Goal: Information Seeking & Learning: Learn about a topic

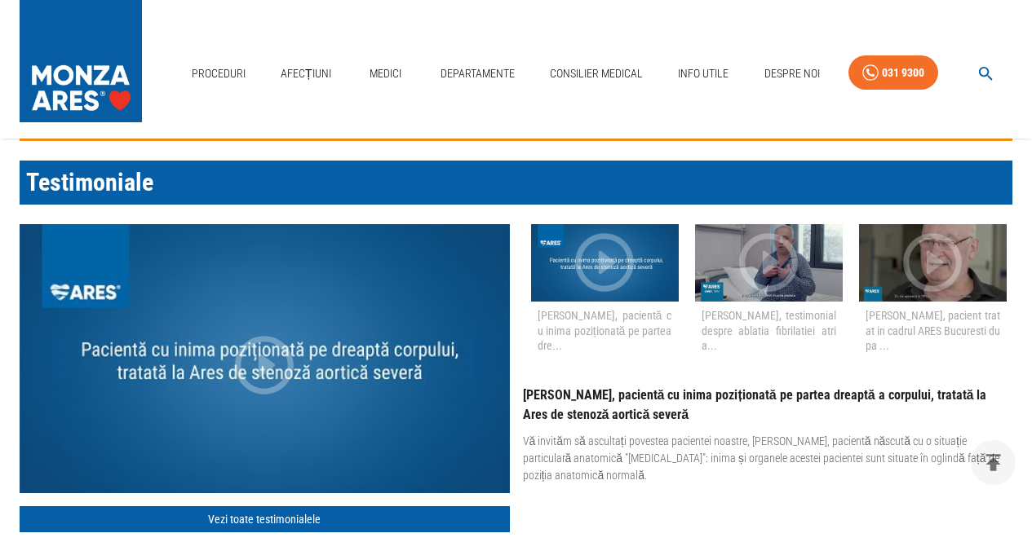
scroll to position [1713, 0]
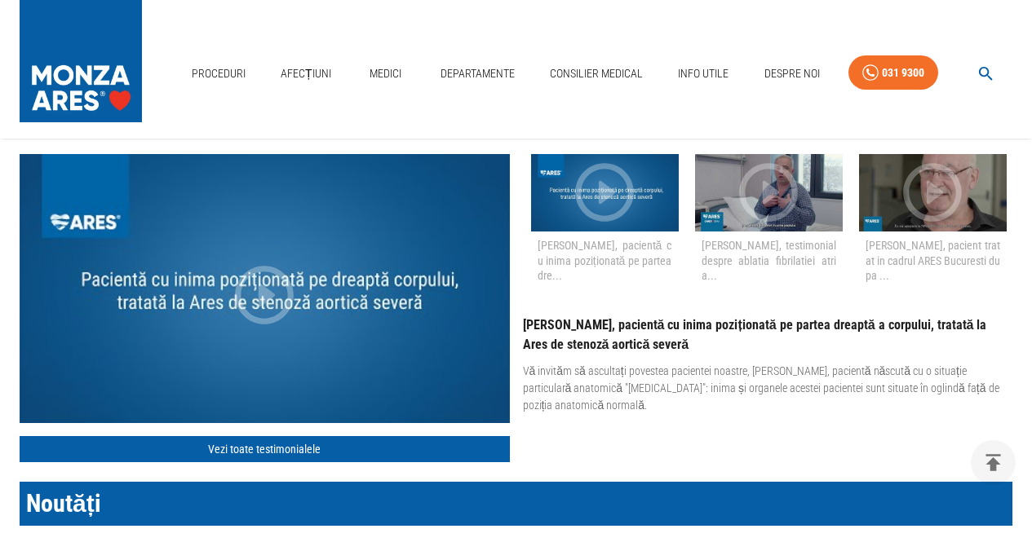
click at [388, 313] on div at bounding box center [265, 288] width 490 height 269
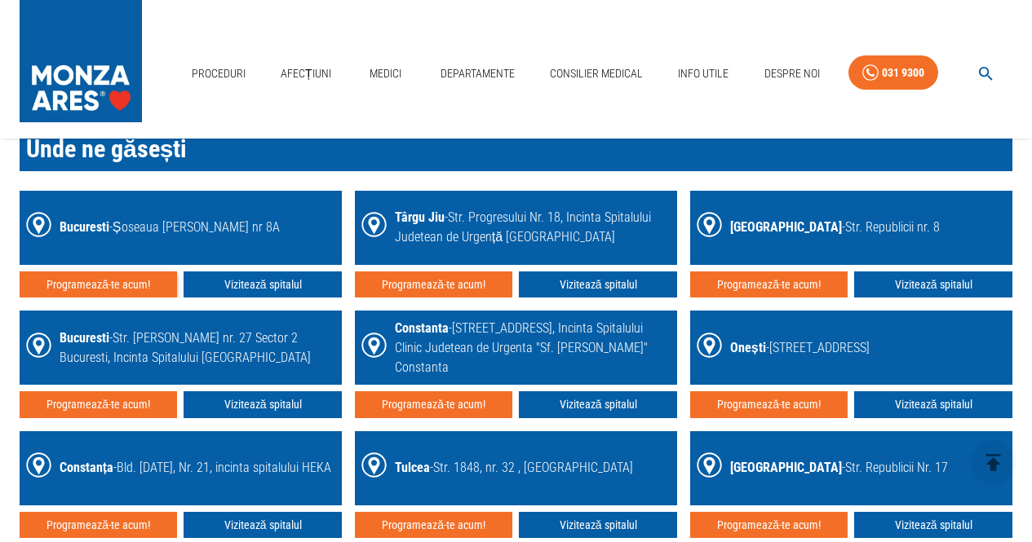
scroll to position [2284, 0]
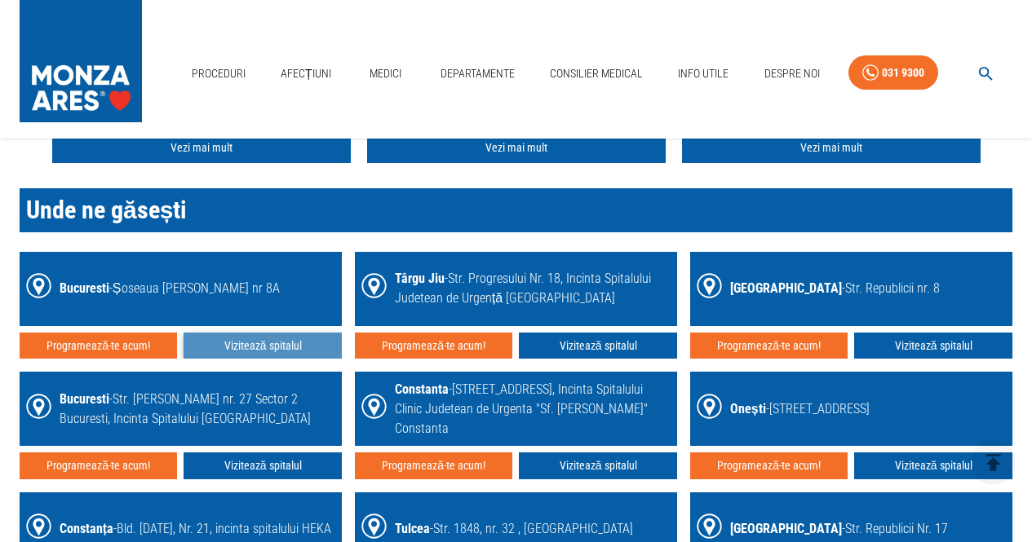
click at [267, 342] on link "Vizitează spitalul" at bounding box center [262, 346] width 157 height 27
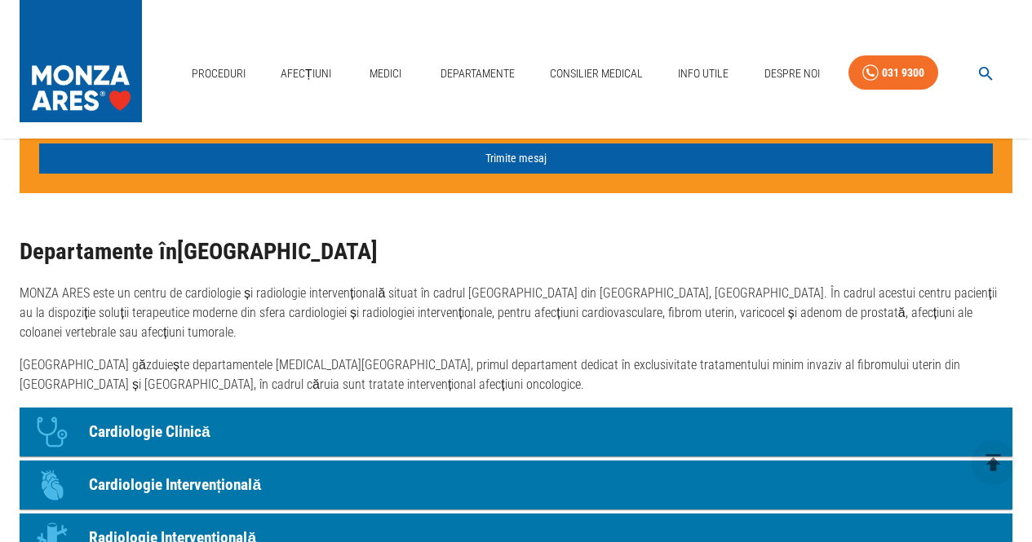
scroll to position [1142, 0]
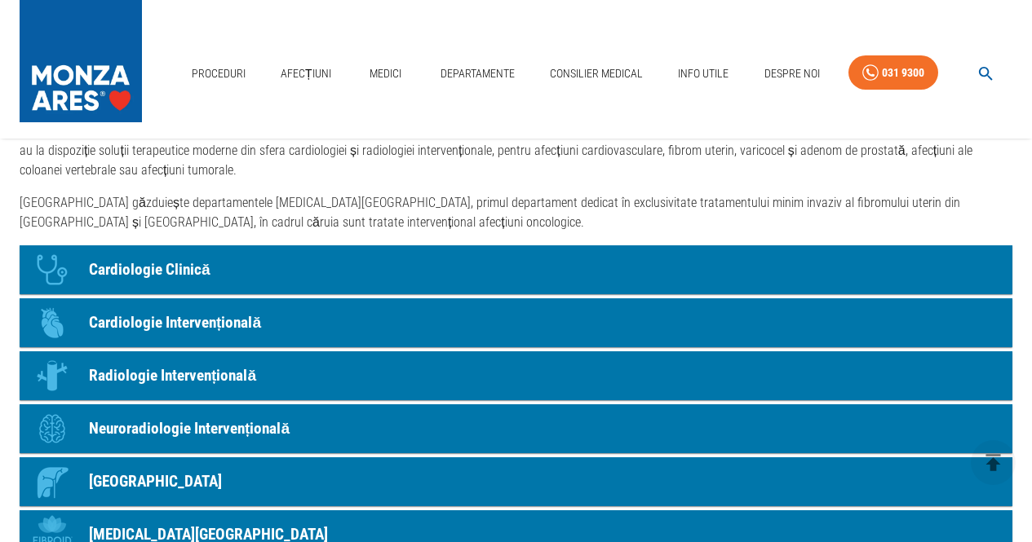
click at [194, 272] on p "Cardiologie Clinică" at bounding box center [150, 271] width 122 height 24
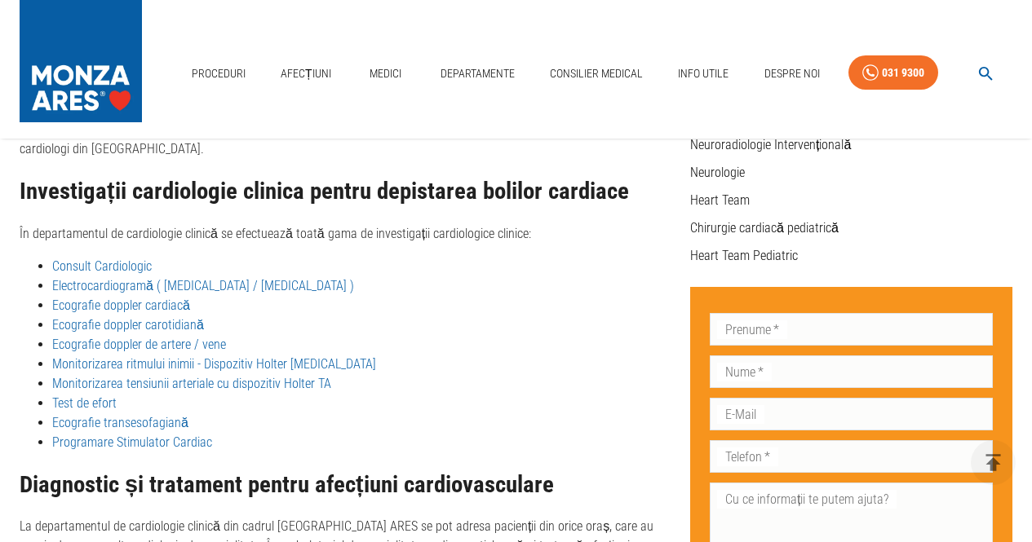
scroll to position [545, 0]
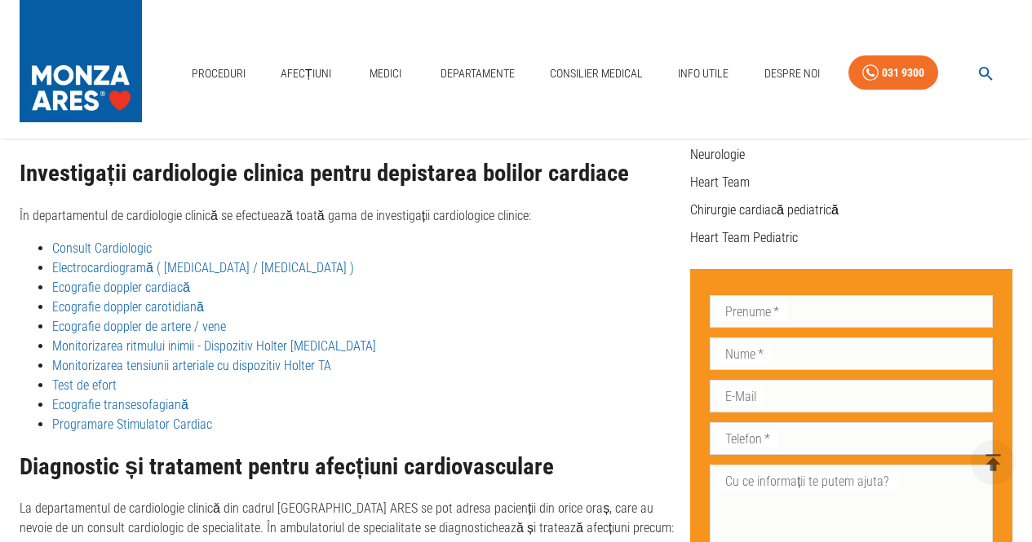
click at [161, 280] on link "Ecografie doppler cardiacă" at bounding box center [121, 287] width 138 height 15
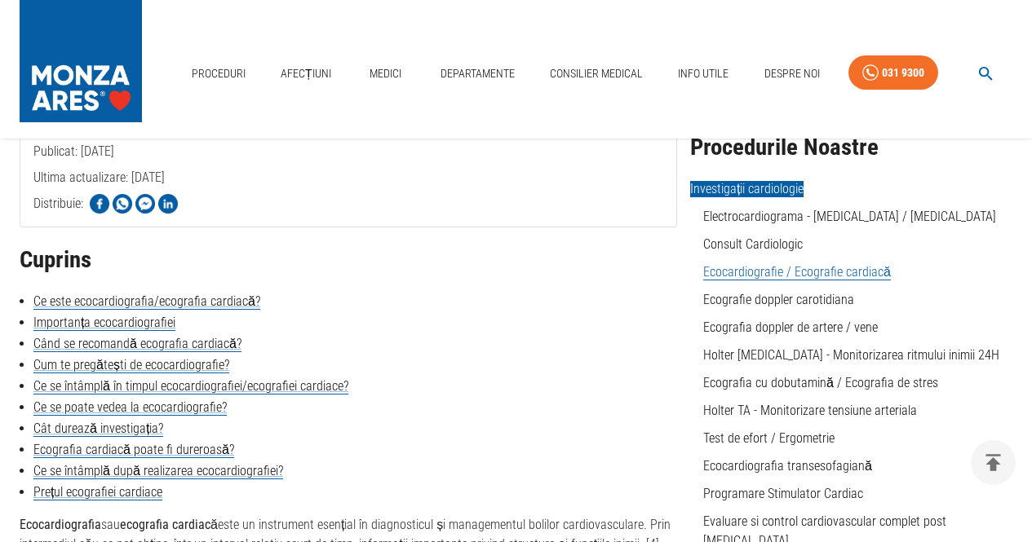
scroll to position [326, 0]
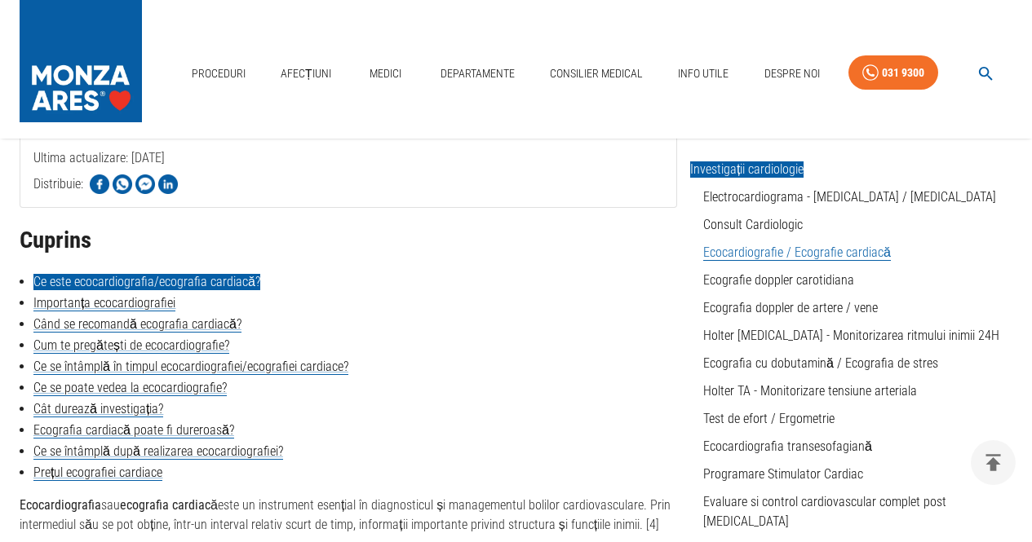
click at [233, 276] on link "Ce este ecocardiografia/ecografia cardiacă?" at bounding box center [146, 282] width 227 height 16
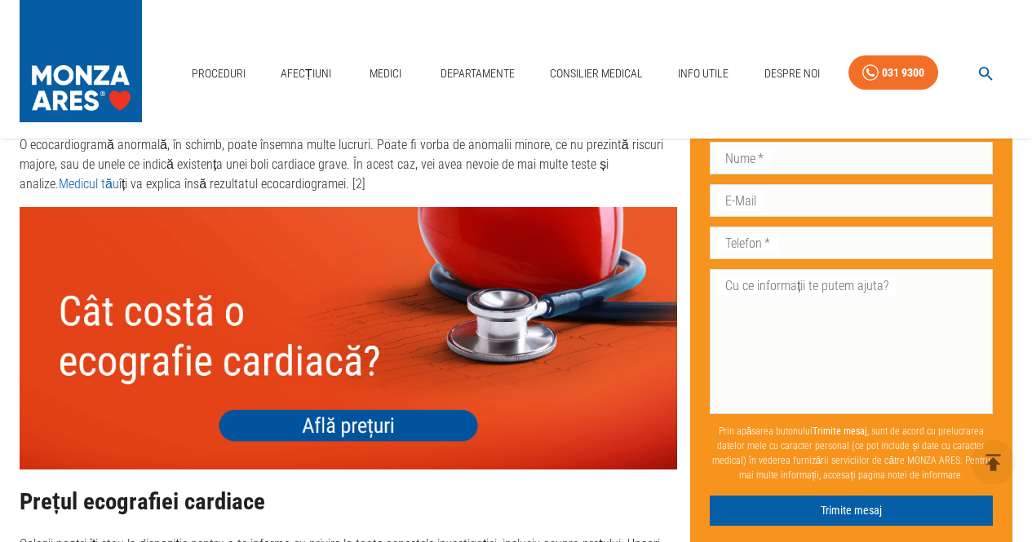
scroll to position [3641, 0]
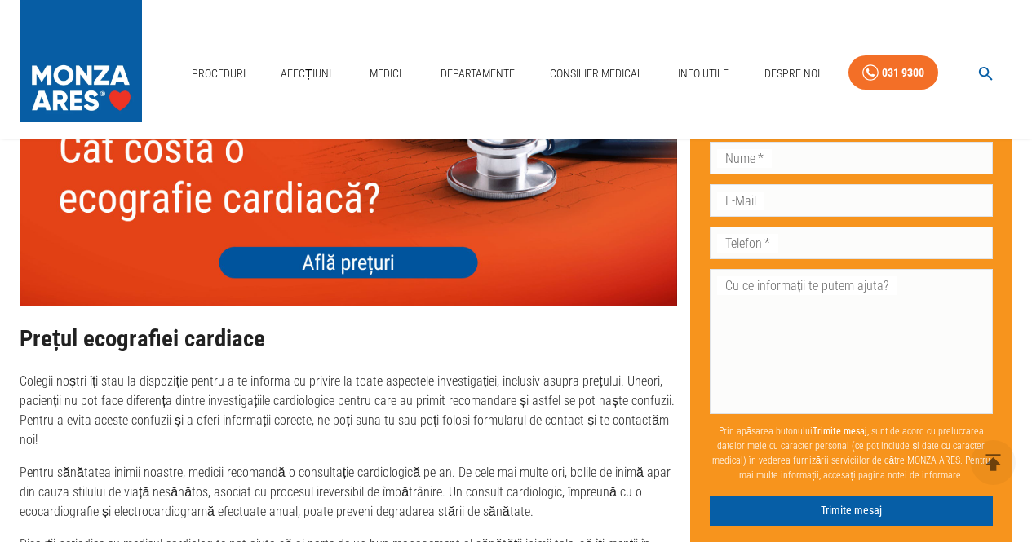
click at [342, 232] on img at bounding box center [348, 175] width 657 height 263
click at [392, 72] on link "Medici" at bounding box center [386, 73] width 52 height 33
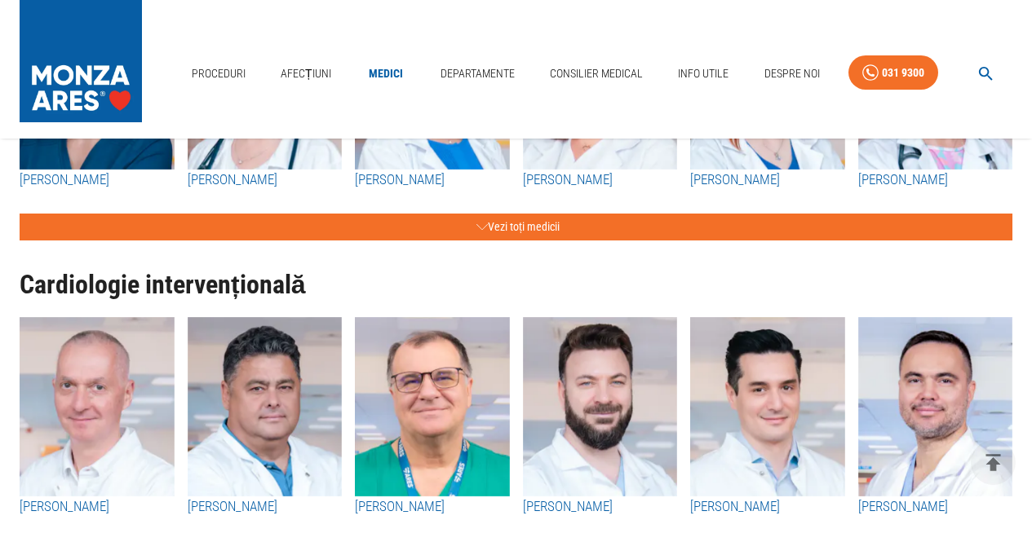
scroll to position [571, 0]
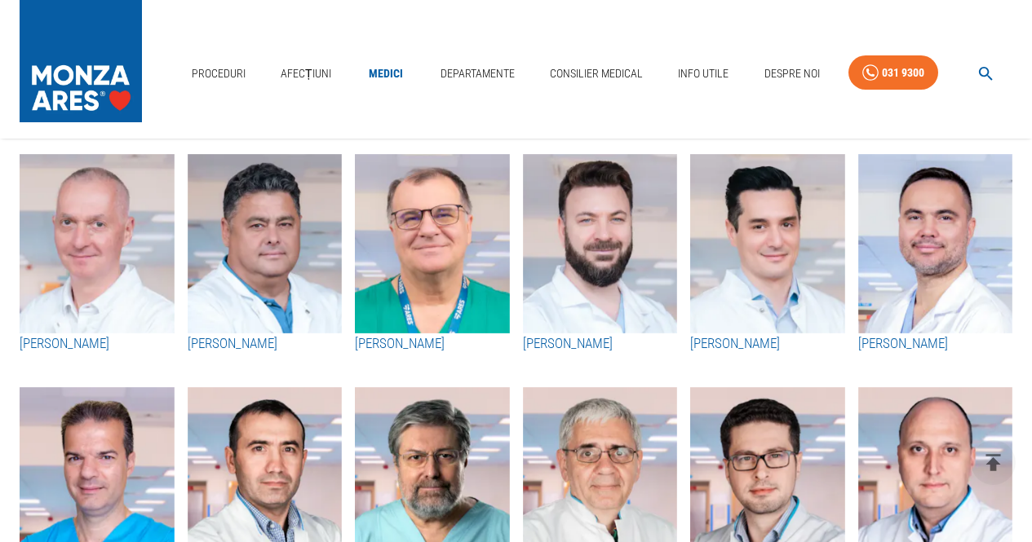
click at [83, 344] on h3 "[PERSON_NAME]" at bounding box center [97, 344] width 155 height 21
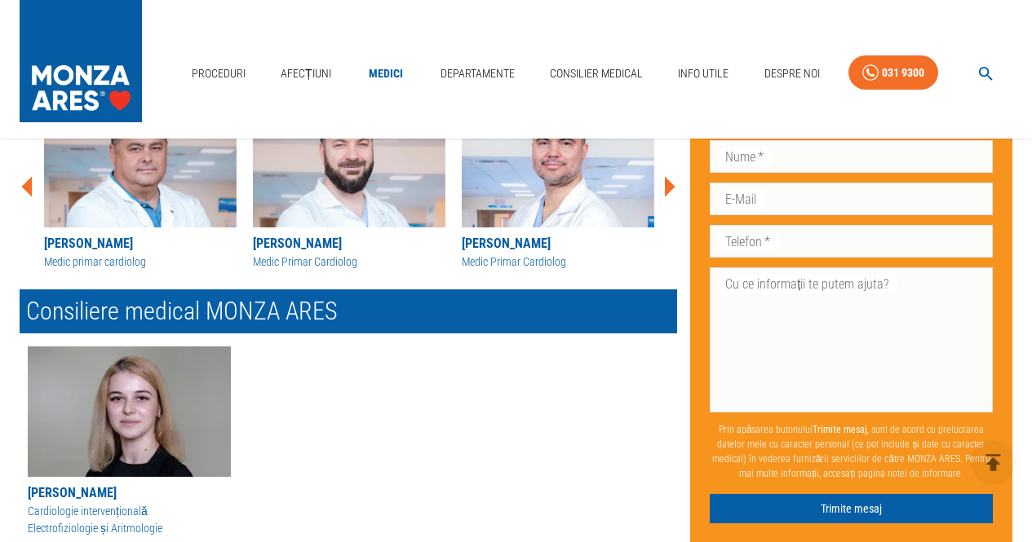
scroll to position [1468, 0]
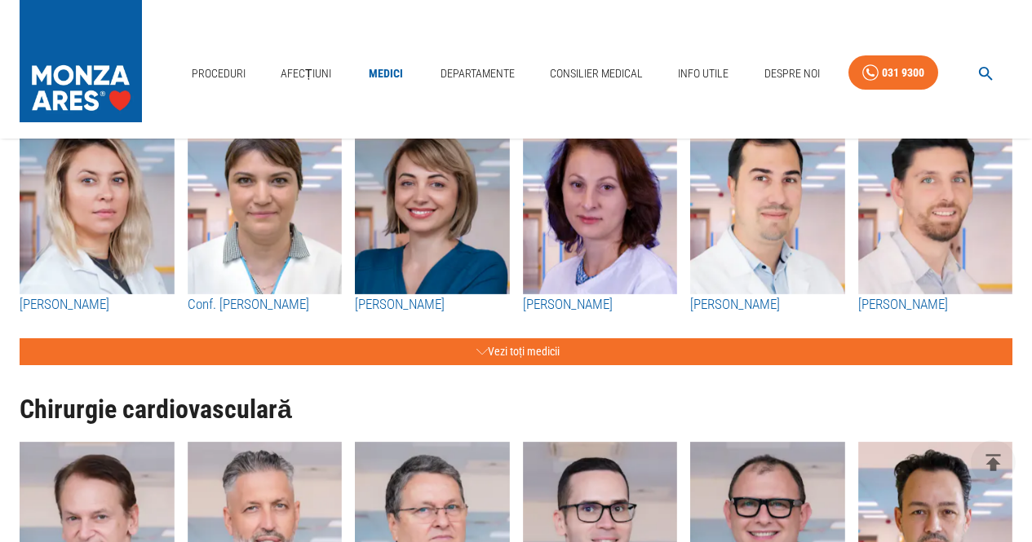
scroll to position [571, 0]
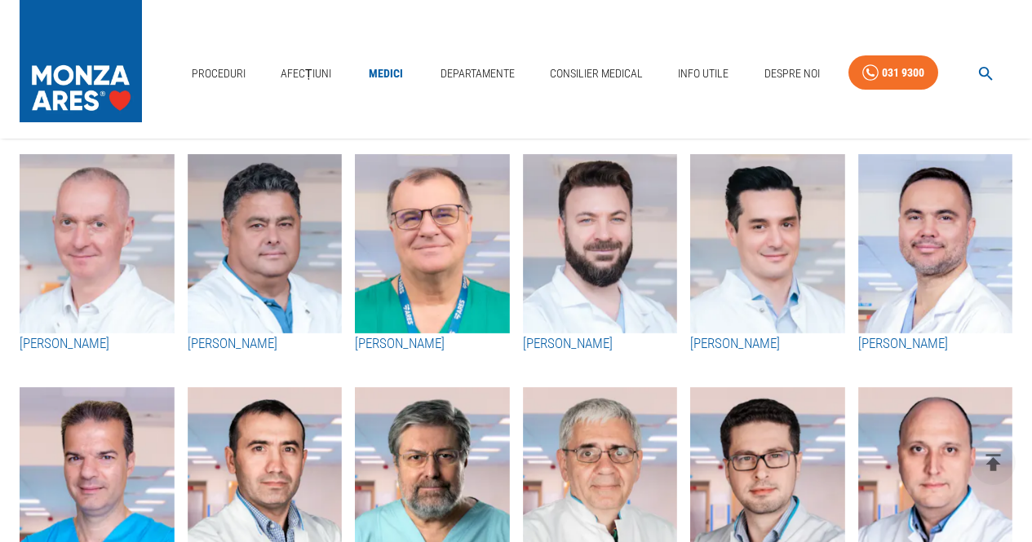
click at [248, 342] on h3 "[PERSON_NAME]" at bounding box center [265, 344] width 155 height 21
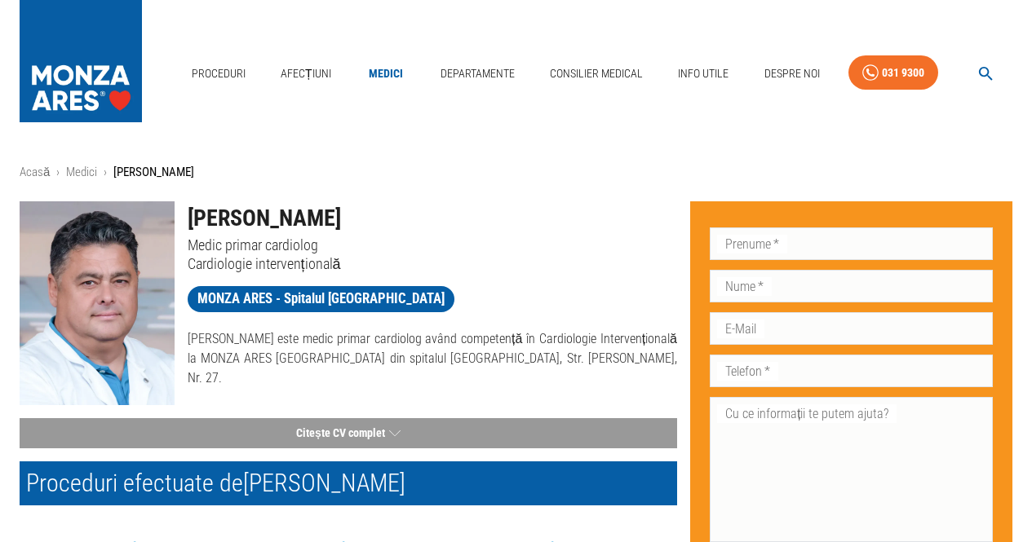
scroll to position [571, 0]
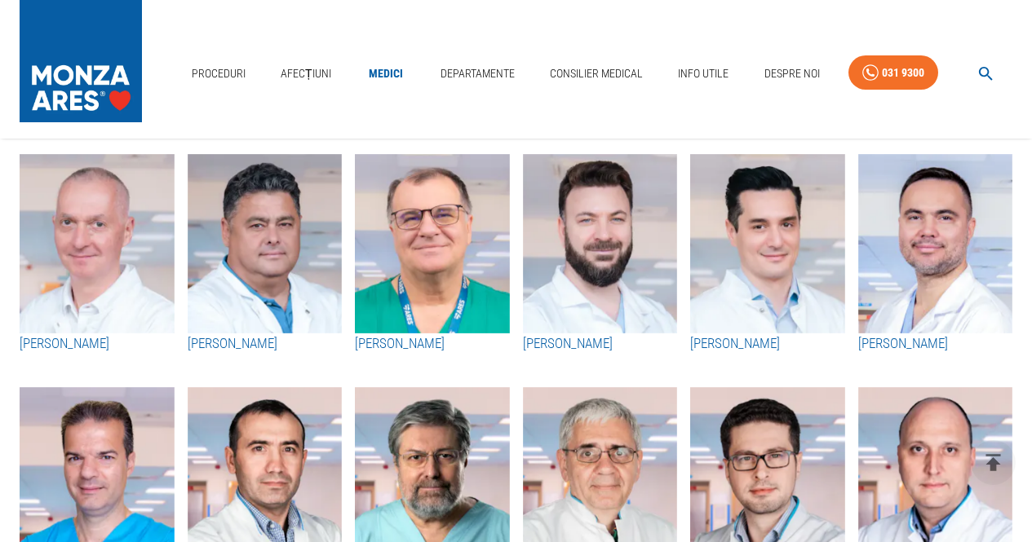
click at [586, 342] on h3 "[PERSON_NAME]" at bounding box center [600, 344] width 155 height 21
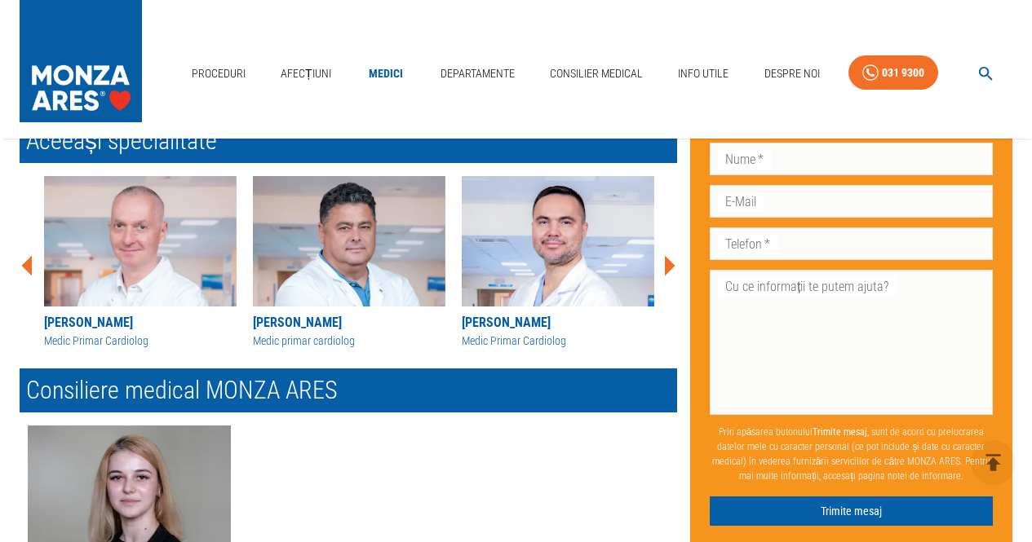
scroll to position [1794, 0]
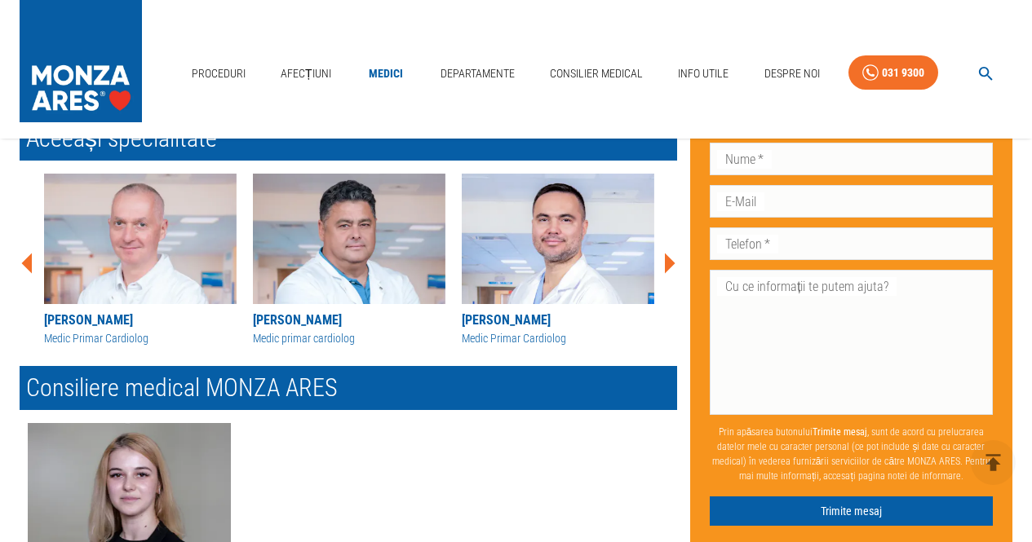
click at [518, 333] on div "Medic Primar Cardiolog" at bounding box center [558, 338] width 192 height 17
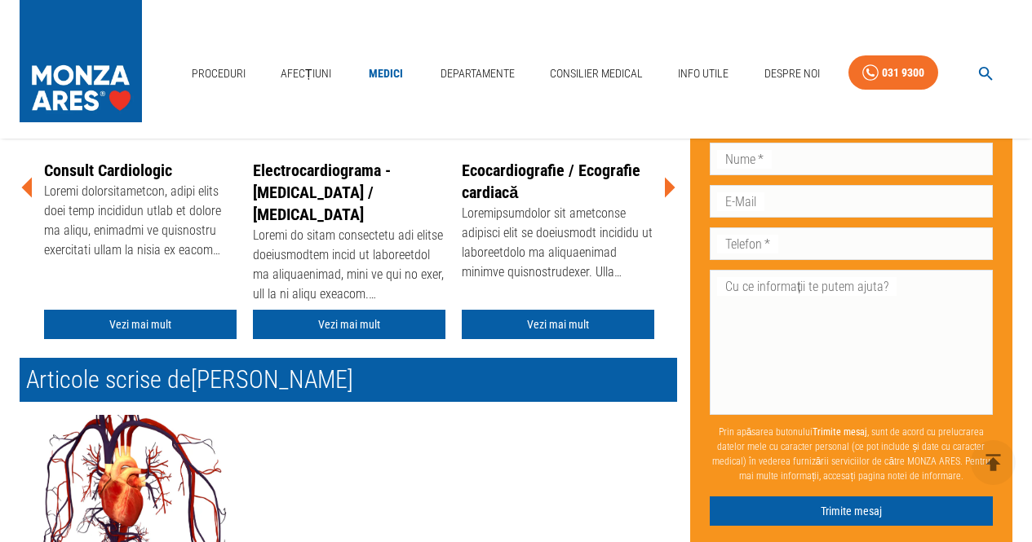
scroll to position [163, 0]
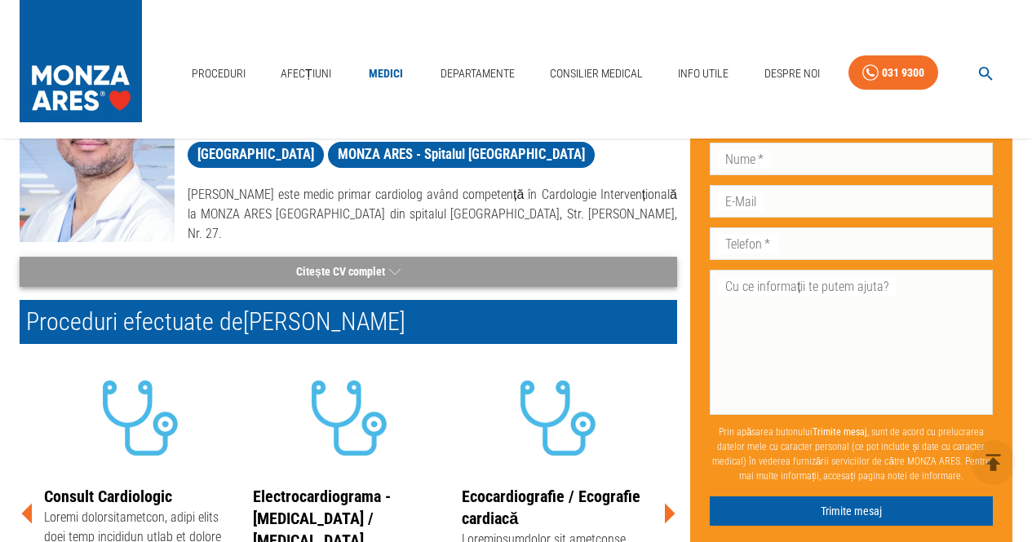
click at [333, 270] on button "Citește CV complet" at bounding box center [348, 272] width 657 height 30
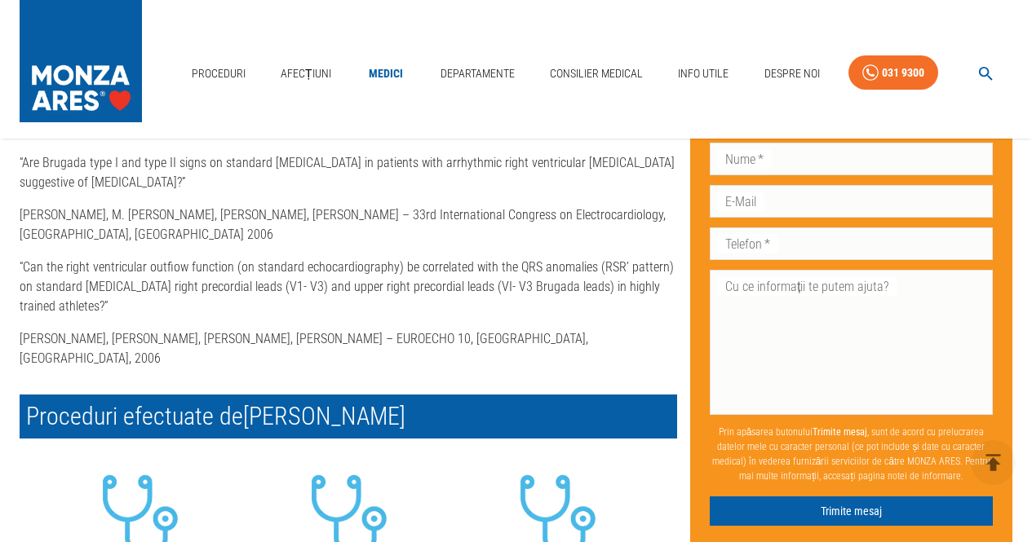
scroll to position [1223, 0]
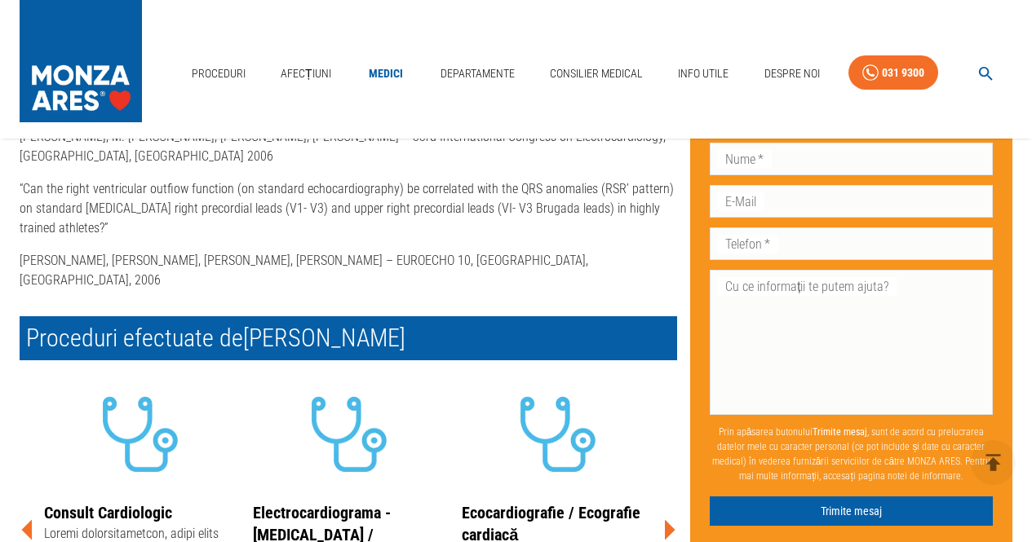
click at [266, 316] on h2 "Proceduri efectuate de [PERSON_NAME]" at bounding box center [348, 338] width 657 height 44
click at [321, 316] on h2 "Proceduri efectuate de [PERSON_NAME]" at bounding box center [348, 338] width 657 height 44
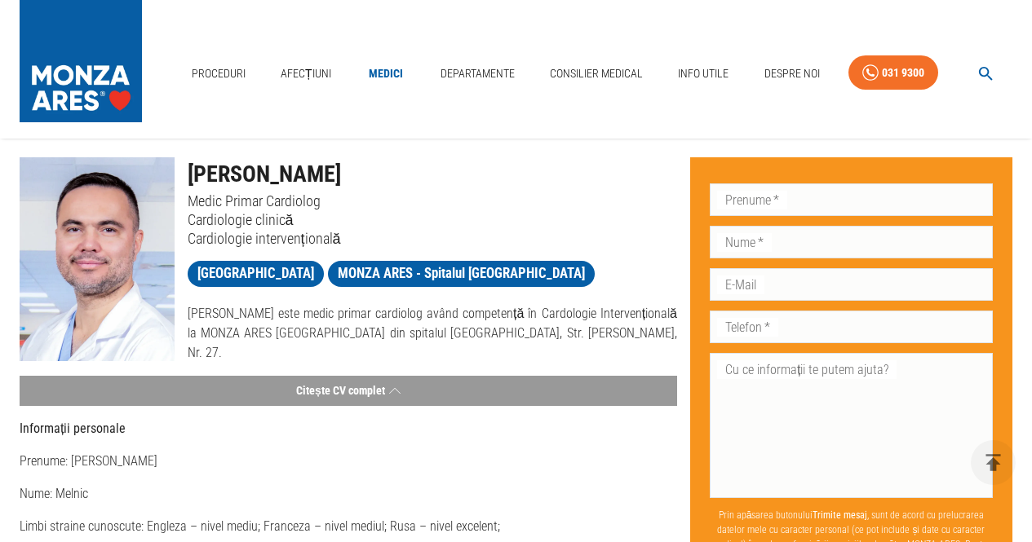
scroll to position [0, 0]
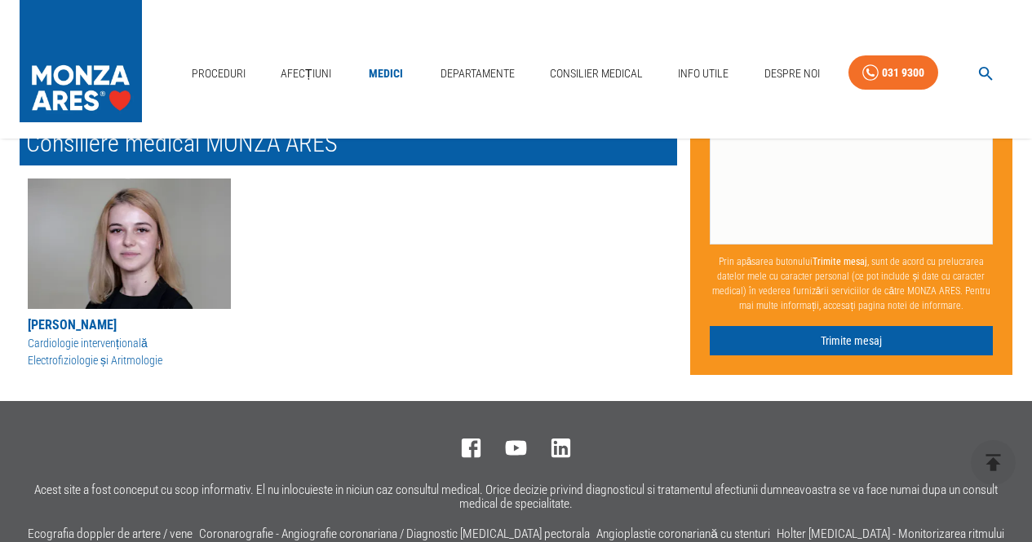
scroll to position [1794, 0]
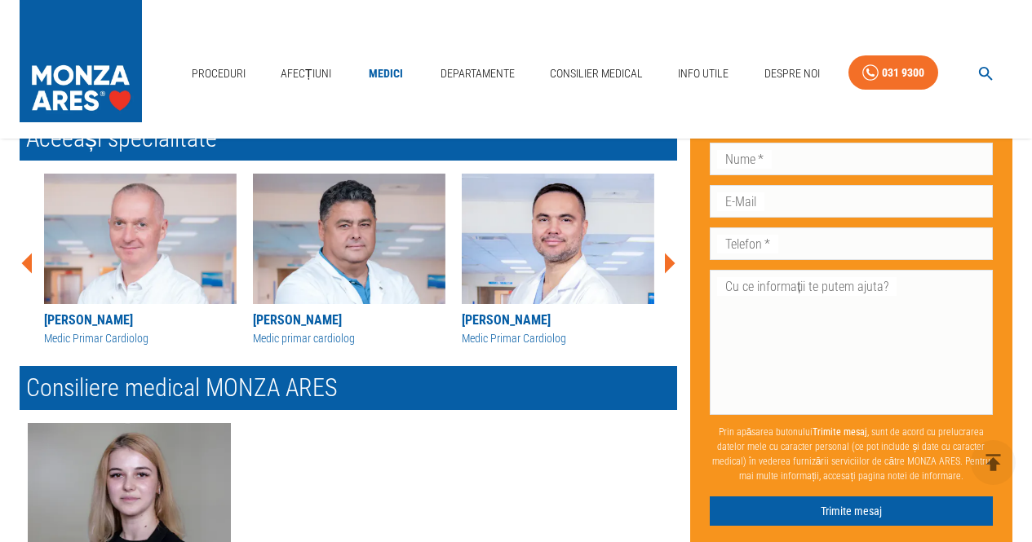
click at [113, 330] on div "Medic Primar Cardiolog" at bounding box center [140, 338] width 192 height 17
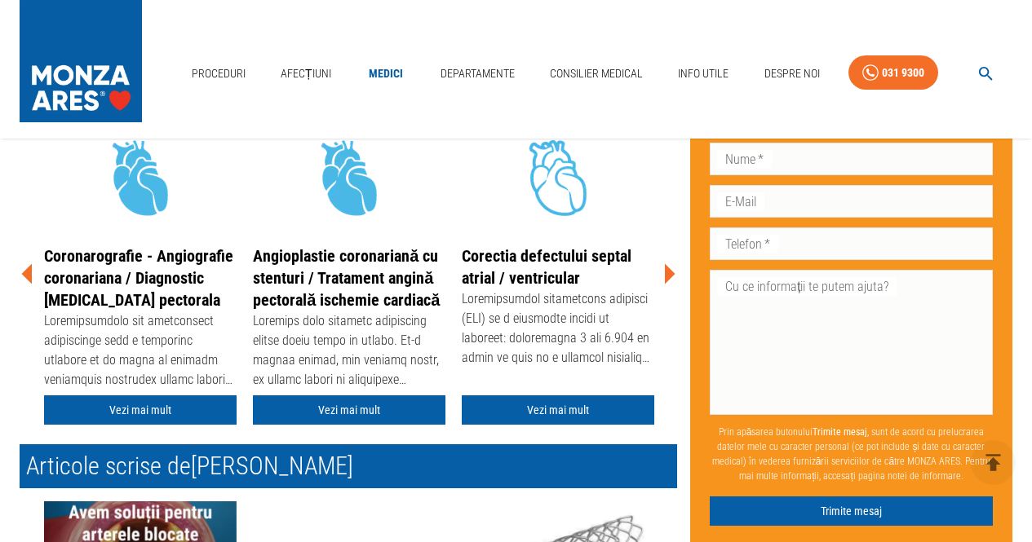
scroll to position [489, 0]
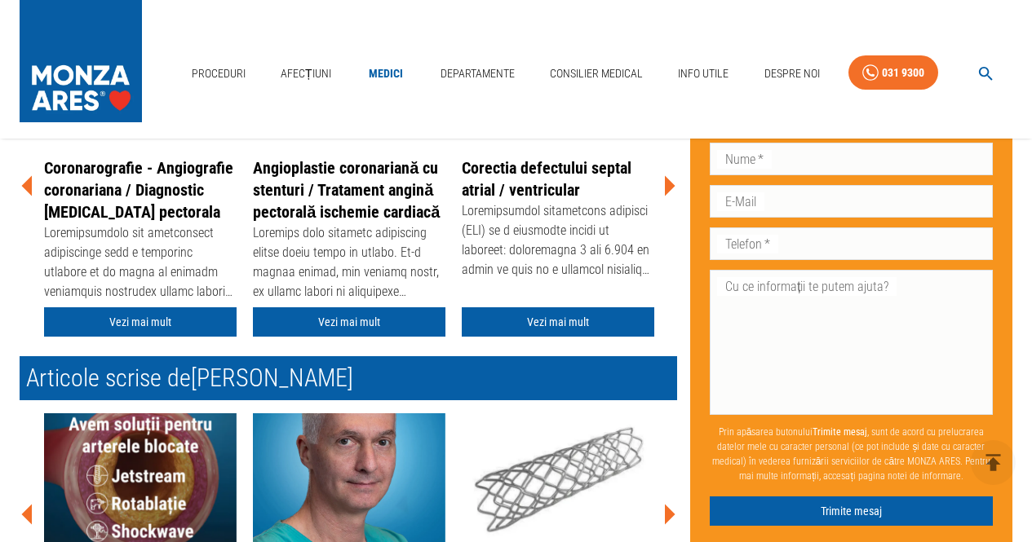
click at [666, 188] on icon at bounding box center [670, 186] width 11 height 20
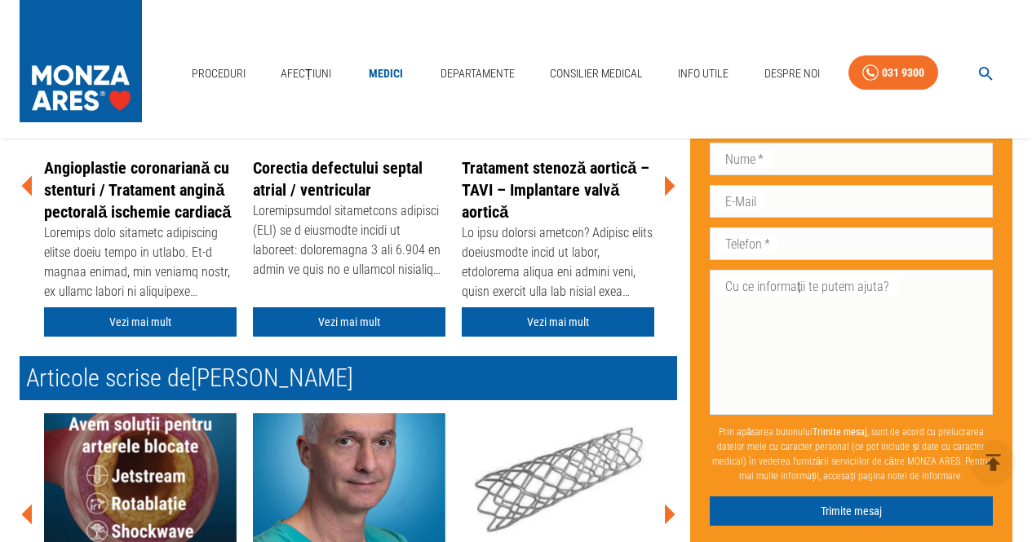
click at [666, 185] on icon at bounding box center [670, 186] width 11 height 20
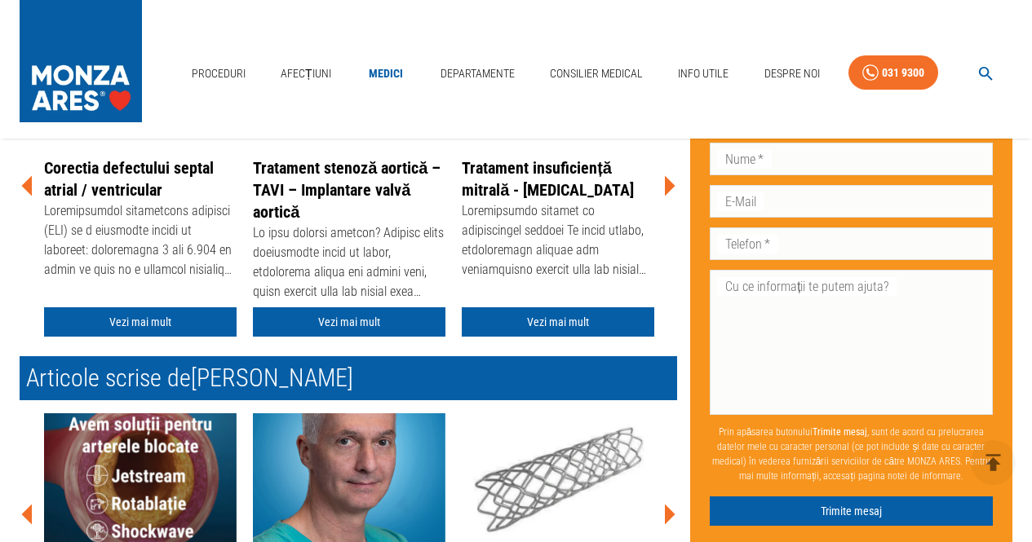
click at [666, 185] on icon at bounding box center [670, 186] width 11 height 20
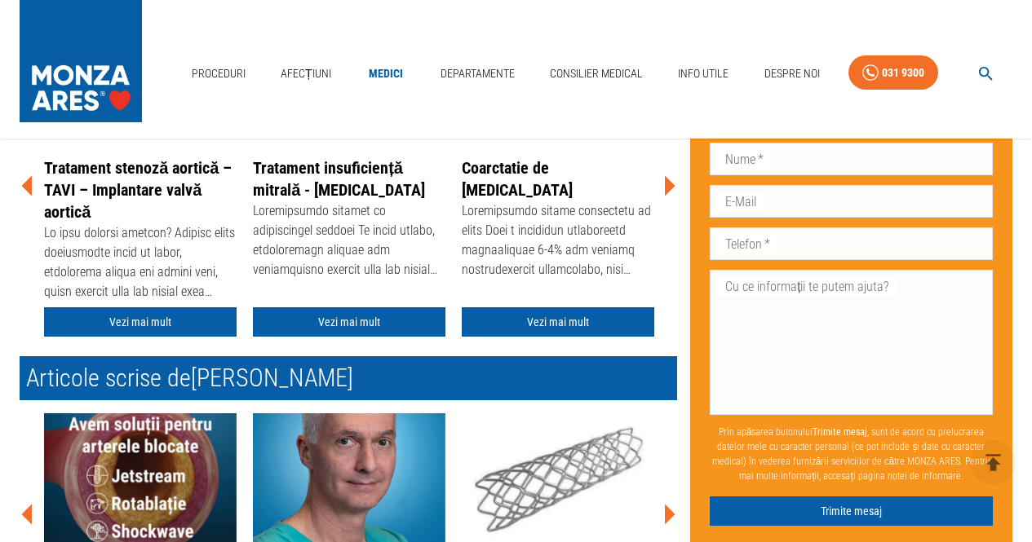
click at [666, 185] on icon at bounding box center [670, 186] width 11 height 20
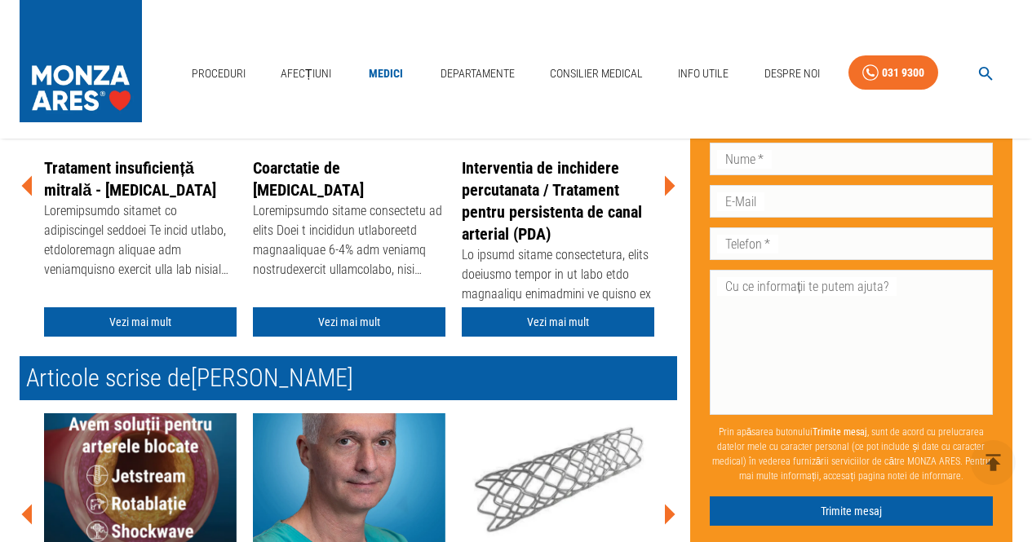
click at [666, 185] on icon at bounding box center [670, 186] width 11 height 20
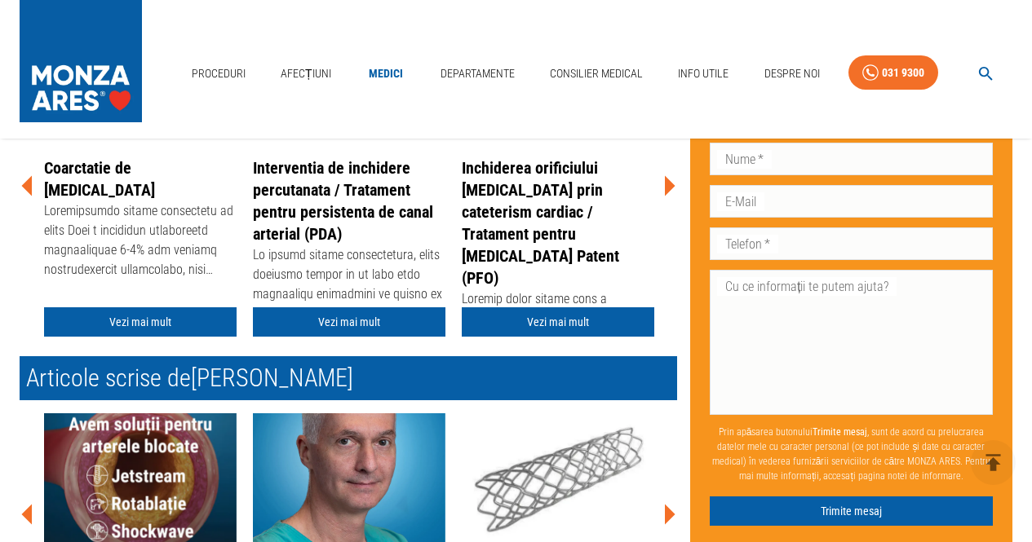
click at [666, 185] on icon at bounding box center [670, 186] width 11 height 20
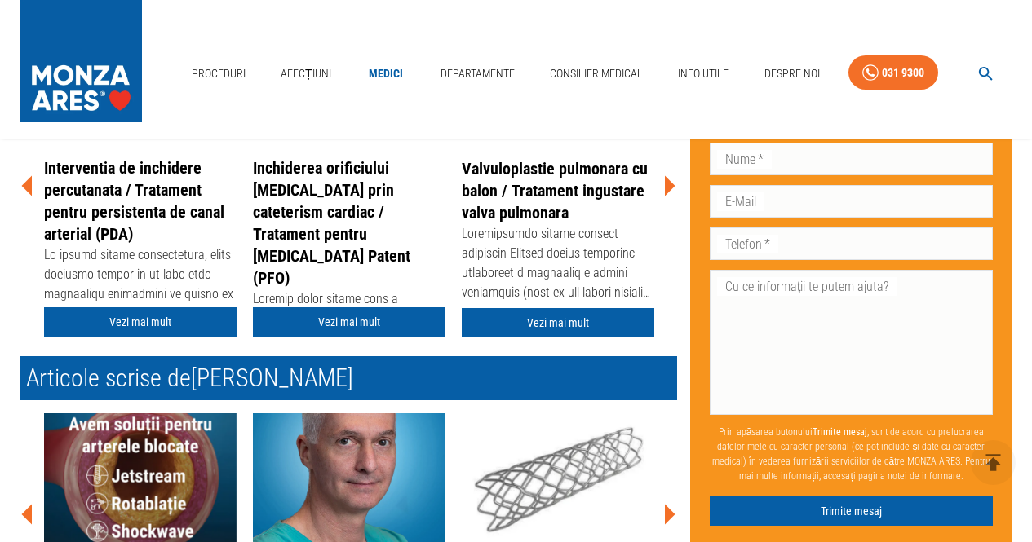
click at [666, 185] on icon at bounding box center [670, 186] width 11 height 20
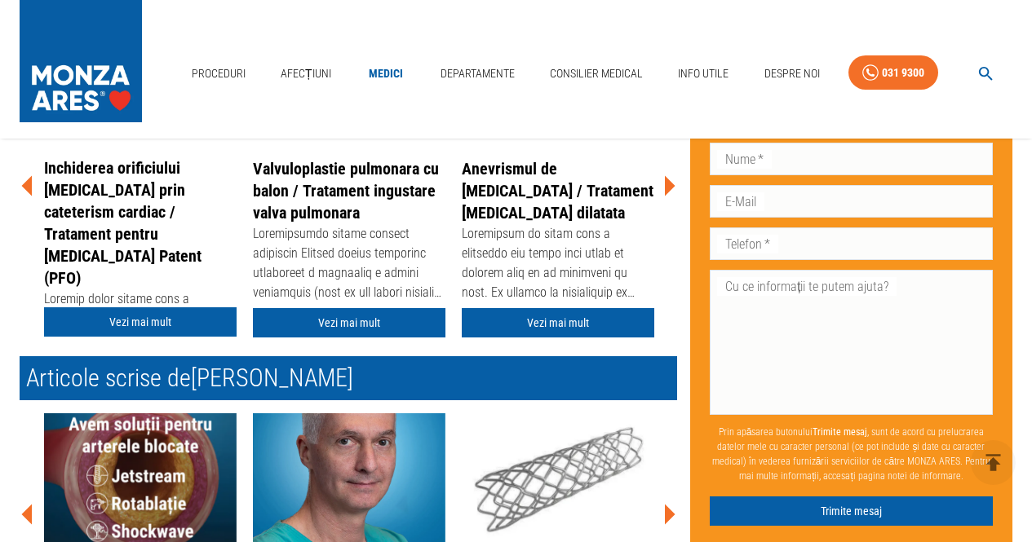
click at [666, 185] on icon at bounding box center [670, 186] width 11 height 20
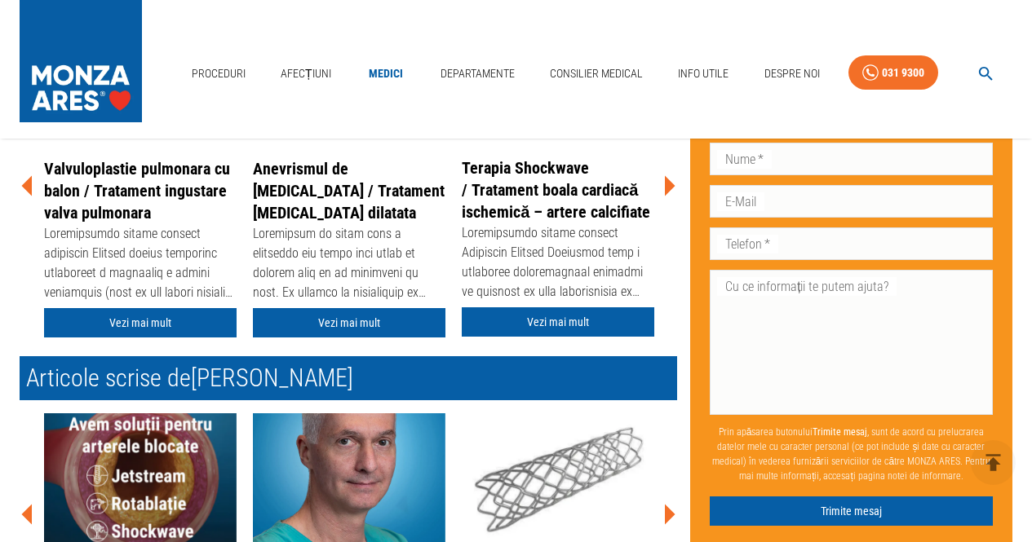
click at [666, 185] on icon at bounding box center [670, 186] width 11 height 20
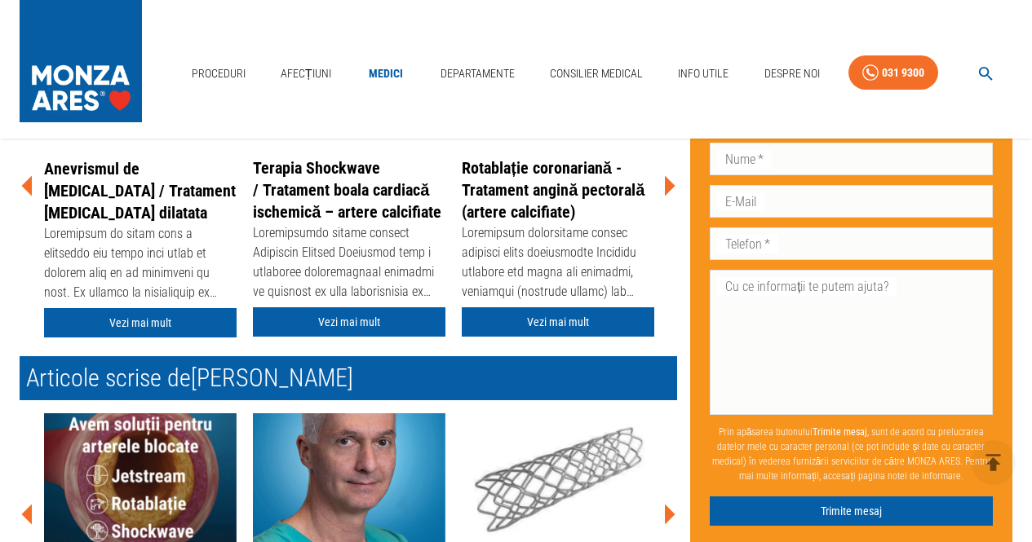
click at [666, 185] on icon at bounding box center [670, 186] width 11 height 20
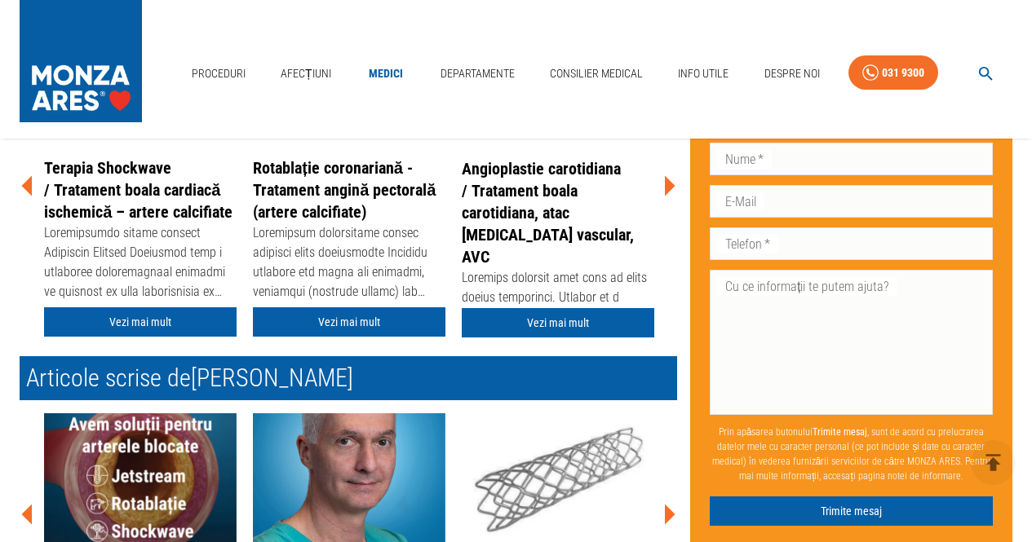
click at [666, 185] on icon at bounding box center [670, 186] width 11 height 20
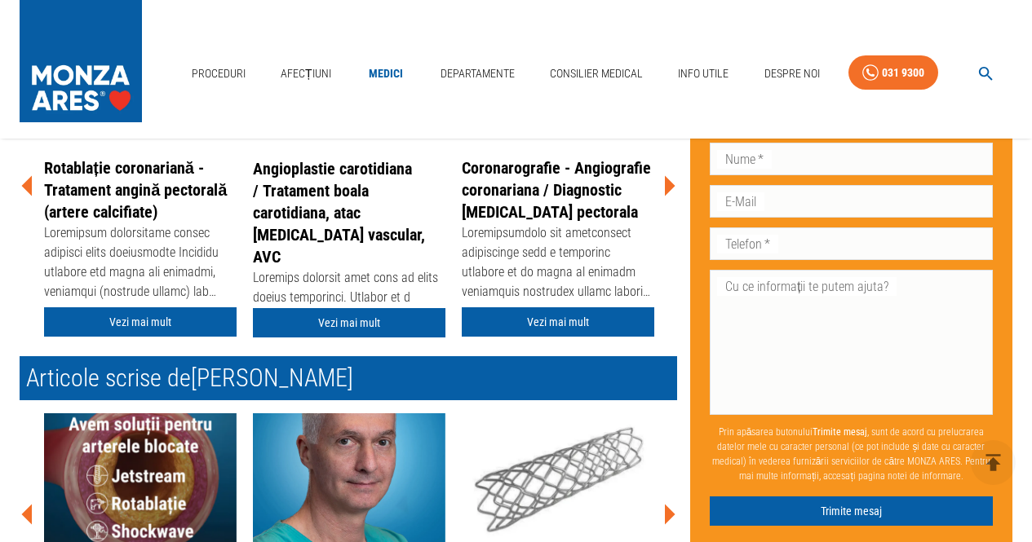
click at [666, 185] on icon at bounding box center [670, 186] width 11 height 20
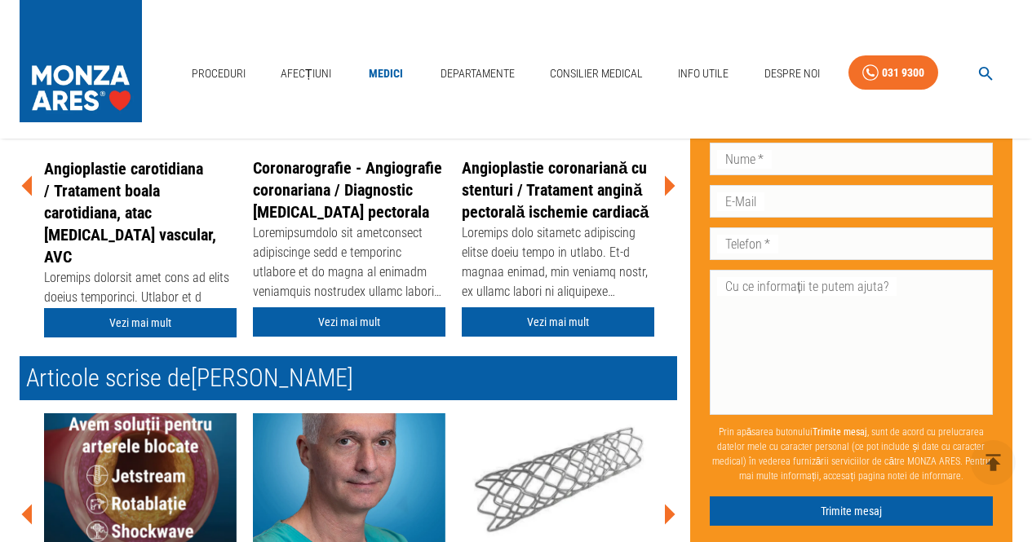
click at [666, 185] on icon at bounding box center [670, 186] width 11 height 20
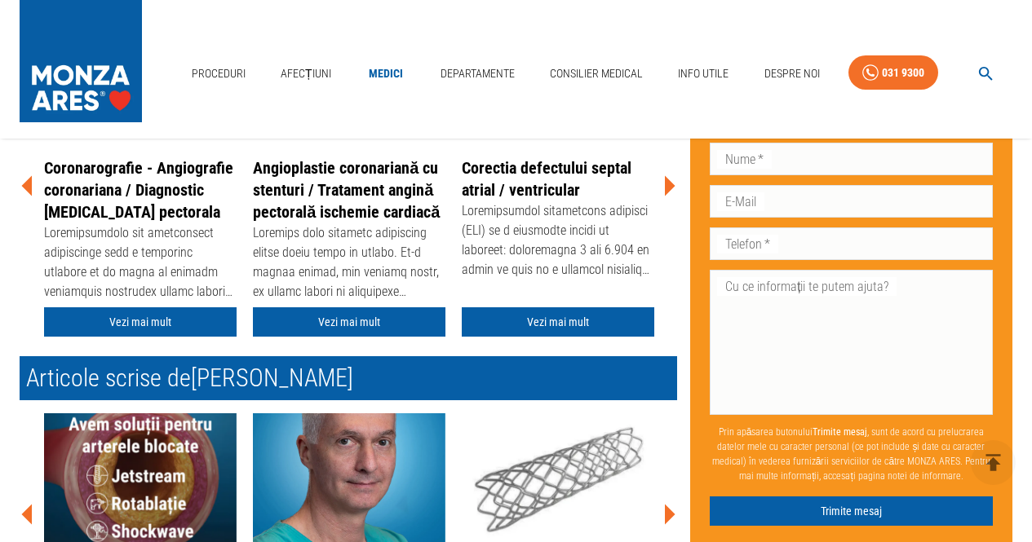
click at [666, 185] on icon at bounding box center [670, 186] width 11 height 20
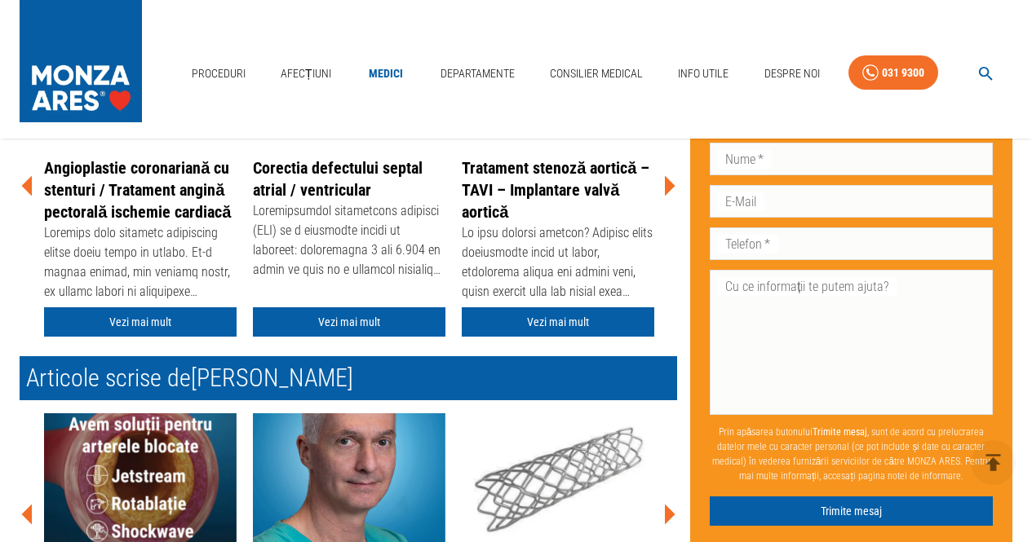
click at [666, 185] on icon at bounding box center [670, 186] width 11 height 20
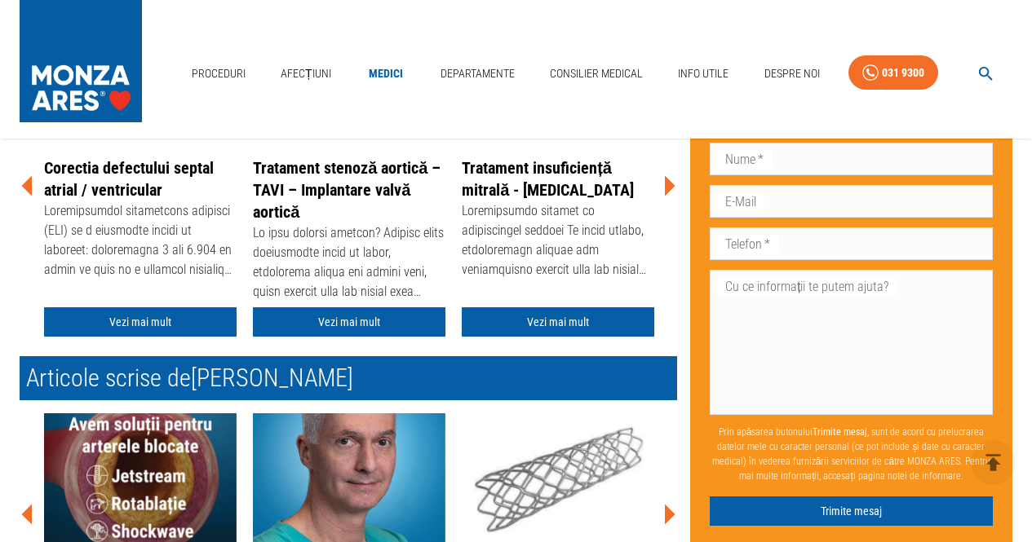
click at [666, 185] on icon at bounding box center [670, 186] width 11 height 20
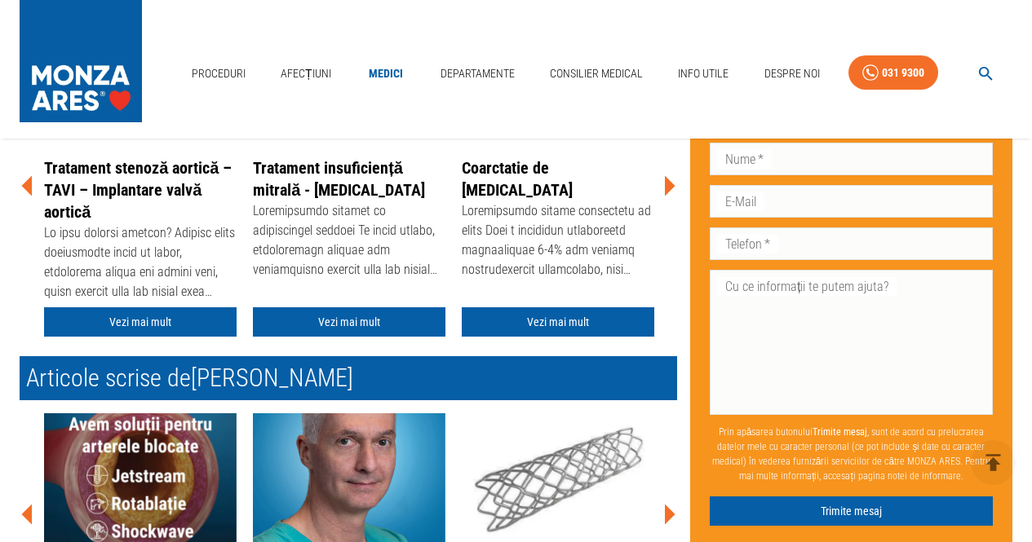
click at [666, 185] on icon at bounding box center [670, 186] width 11 height 20
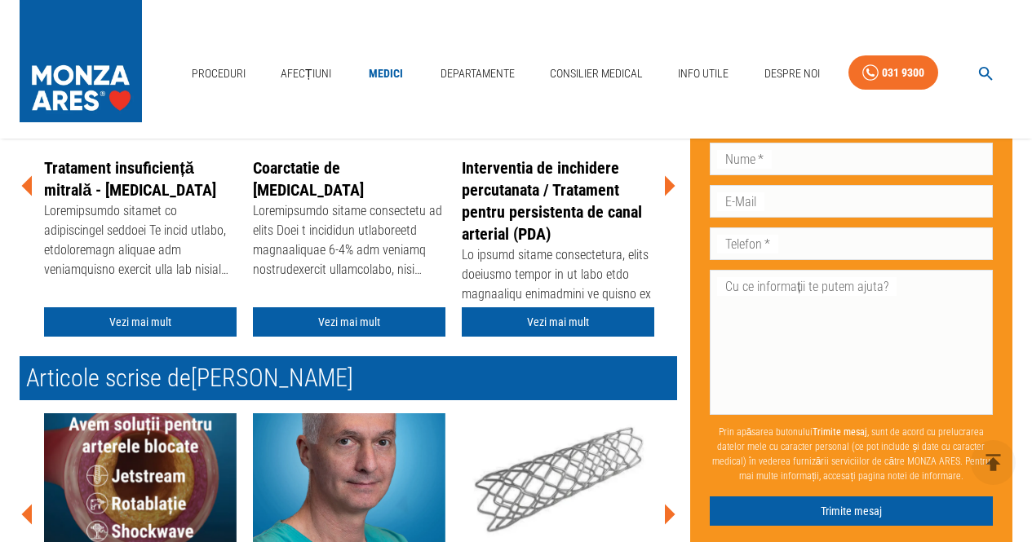
click at [666, 185] on icon at bounding box center [670, 186] width 11 height 20
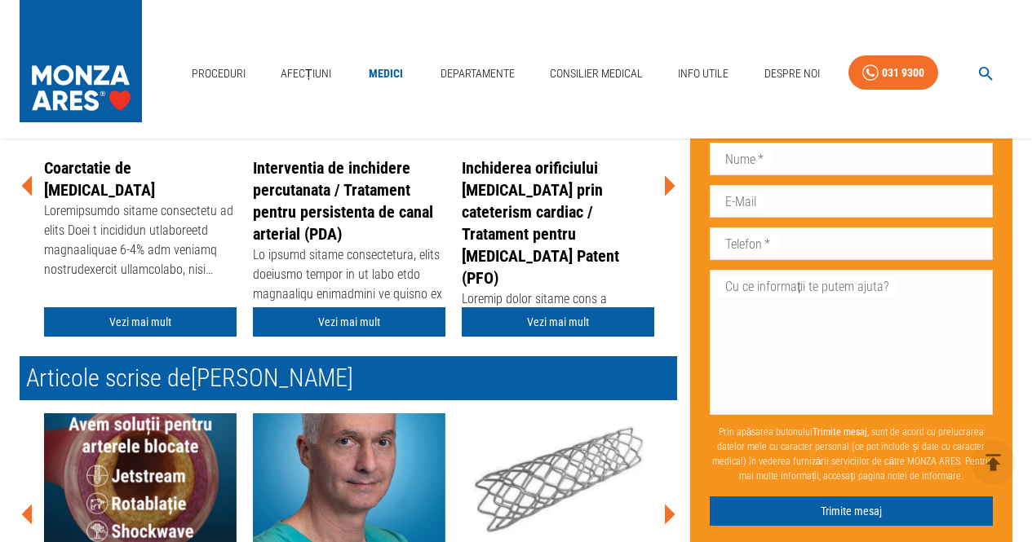
click at [666, 185] on icon at bounding box center [670, 186] width 11 height 20
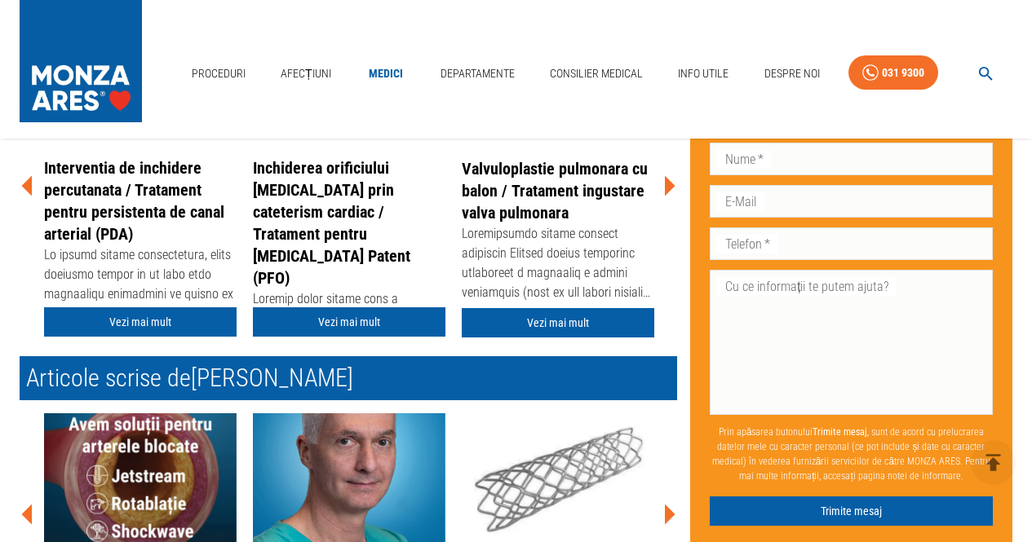
click at [666, 185] on icon at bounding box center [670, 186] width 11 height 20
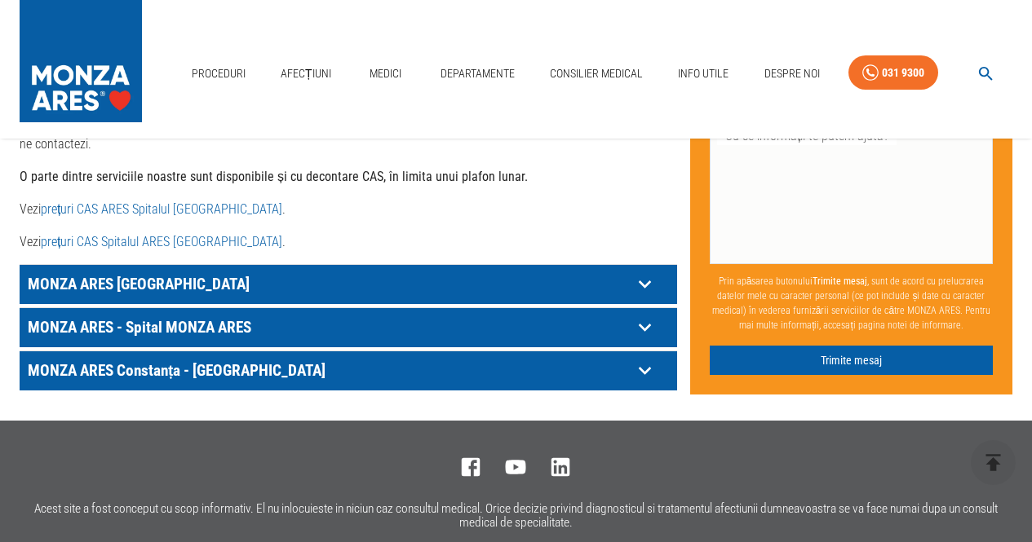
scroll to position [979, 0]
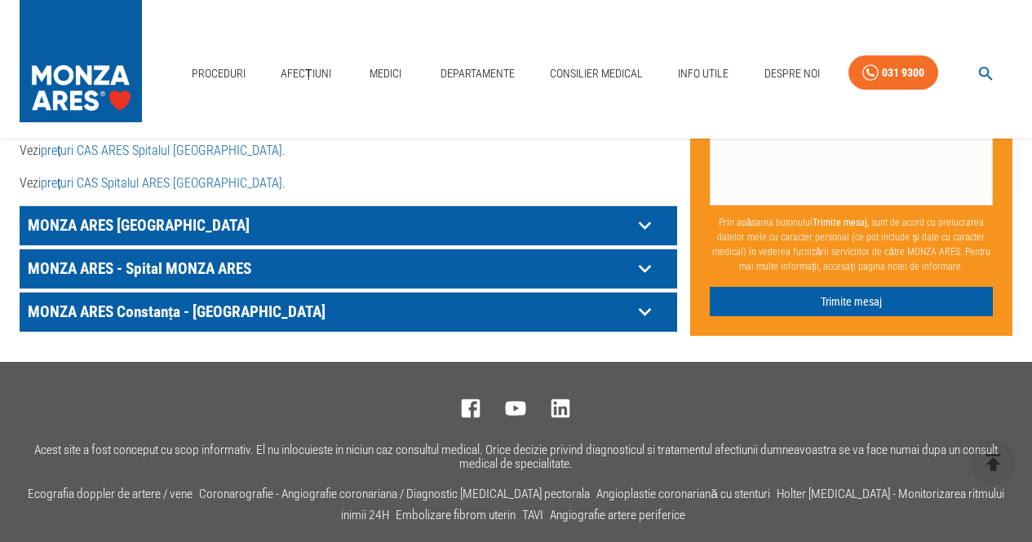
click at [179, 215] on p "MONZA ARES [GEOGRAPHIC_DATA]" at bounding box center [328, 225] width 608 height 25
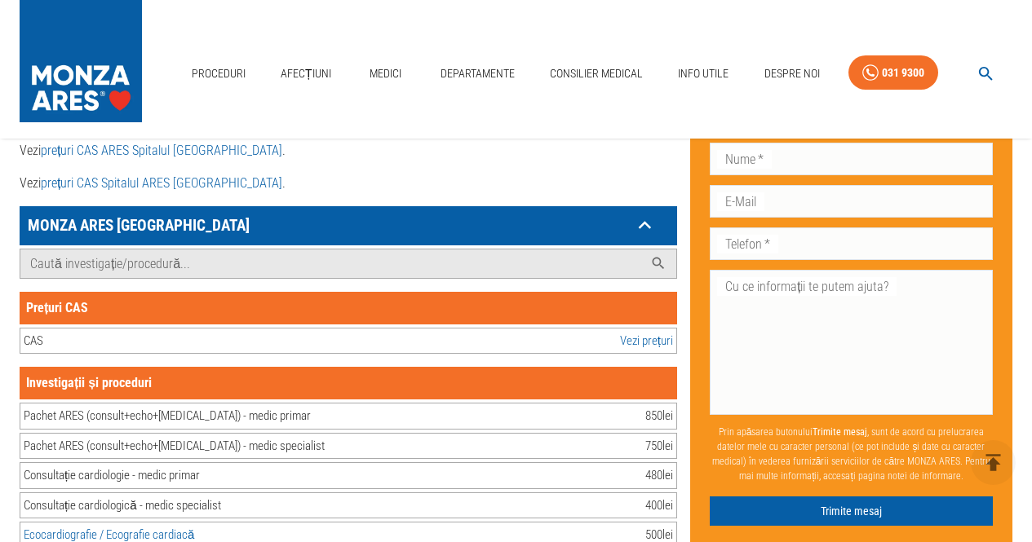
click at [631, 332] on link "Vezi prețuri" at bounding box center [646, 341] width 53 height 19
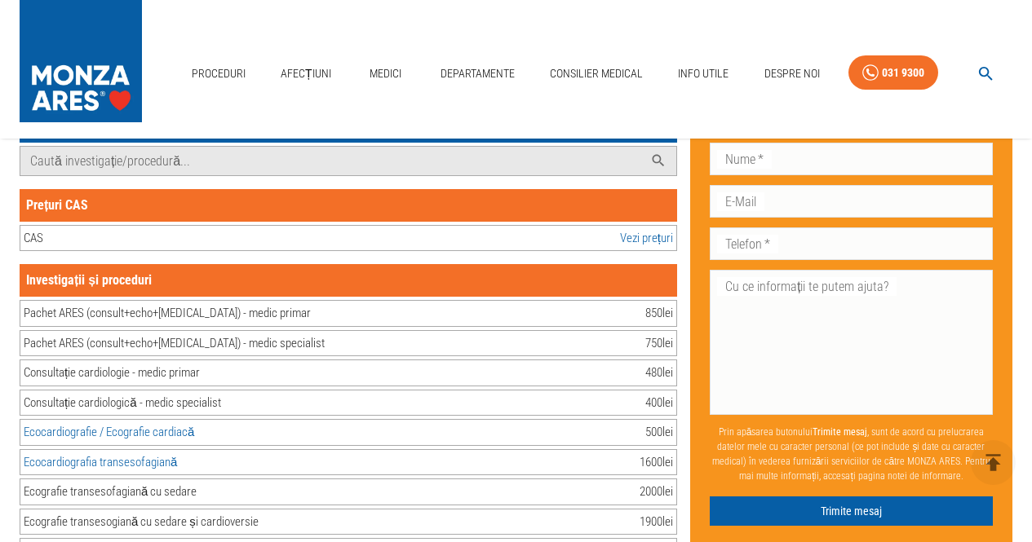
scroll to position [1142, 0]
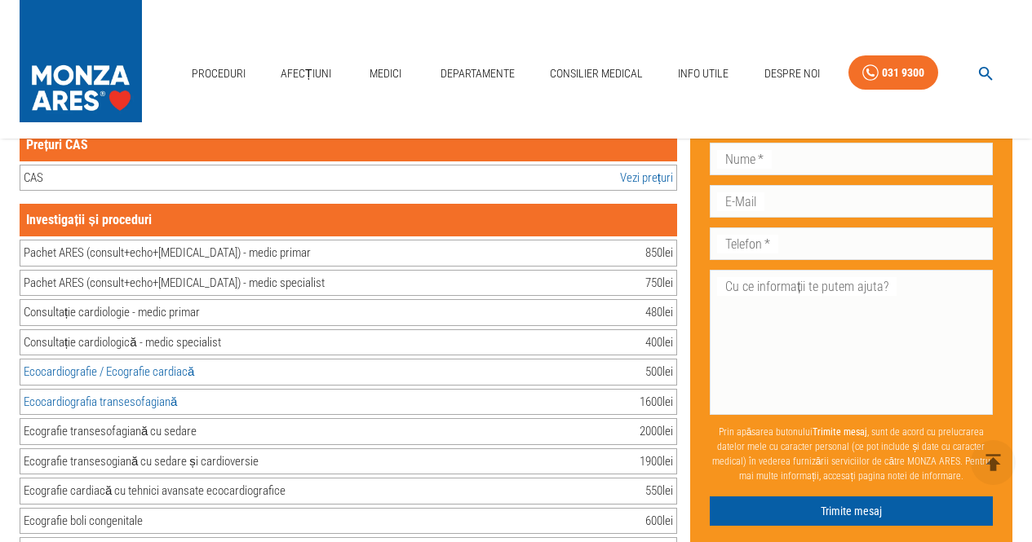
click at [153, 365] on link "Ecocardiografie / Ecografie cardiacă" at bounding box center [109, 372] width 170 height 15
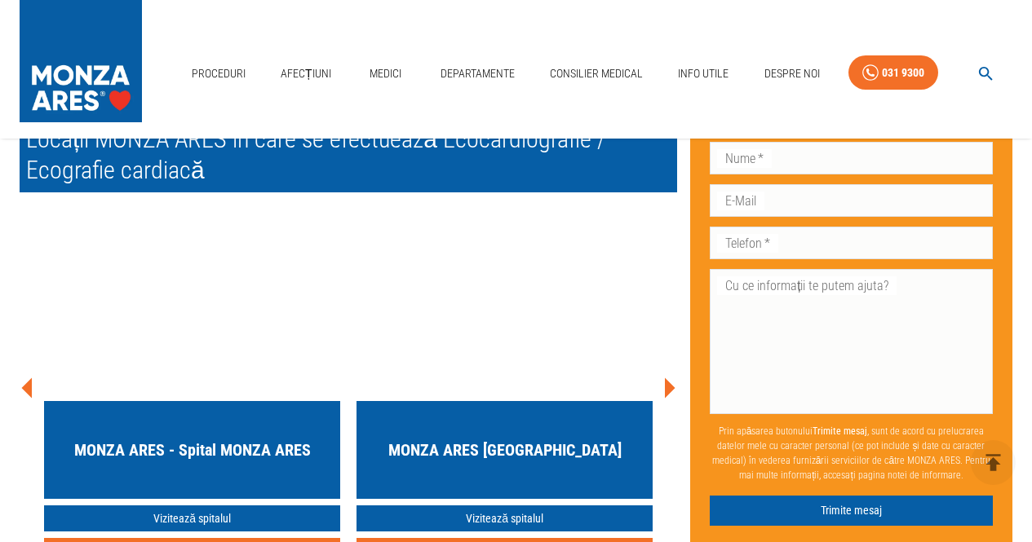
scroll to position [4486, 0]
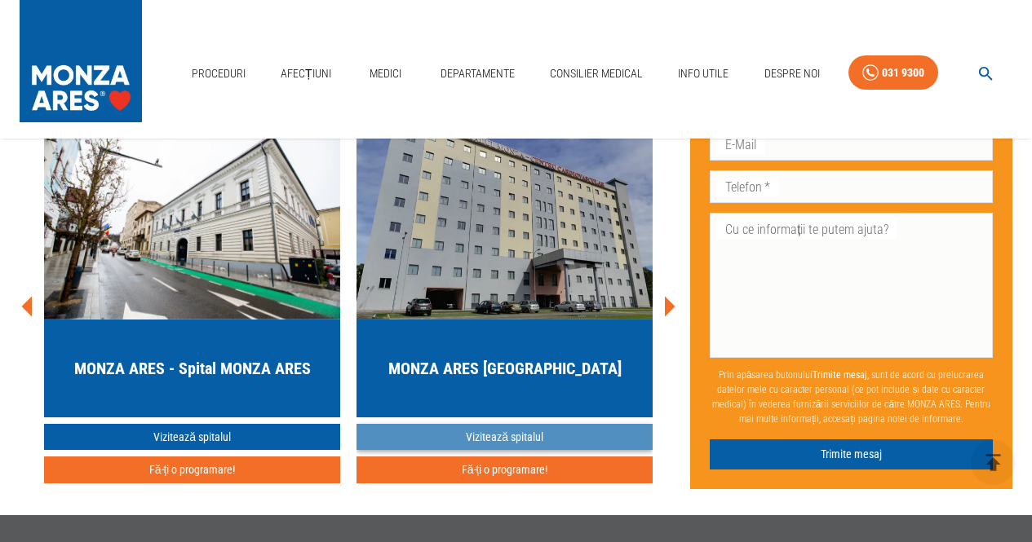
click at [534, 442] on link "Vizitează spitalul" at bounding box center [504, 437] width 296 height 27
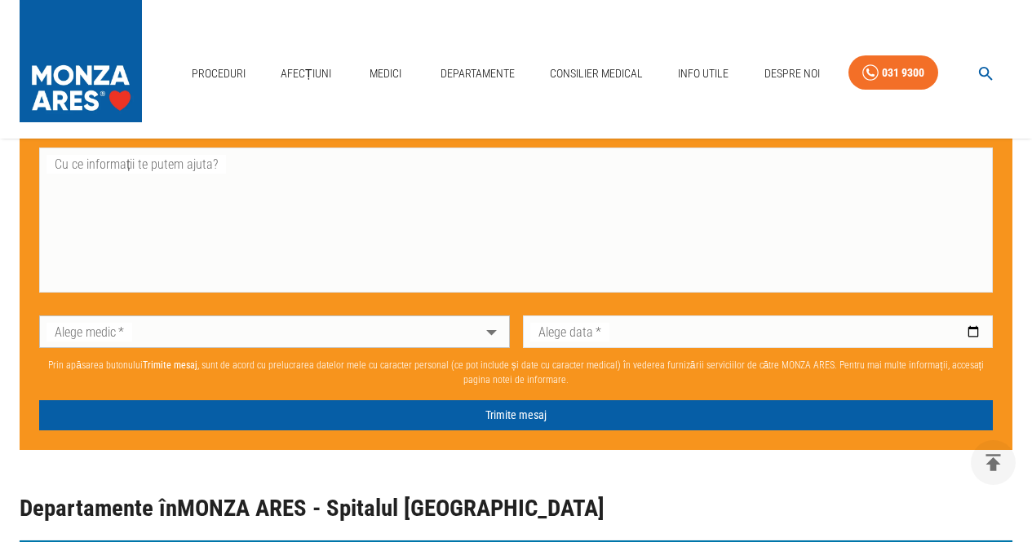
scroll to position [1713, 0]
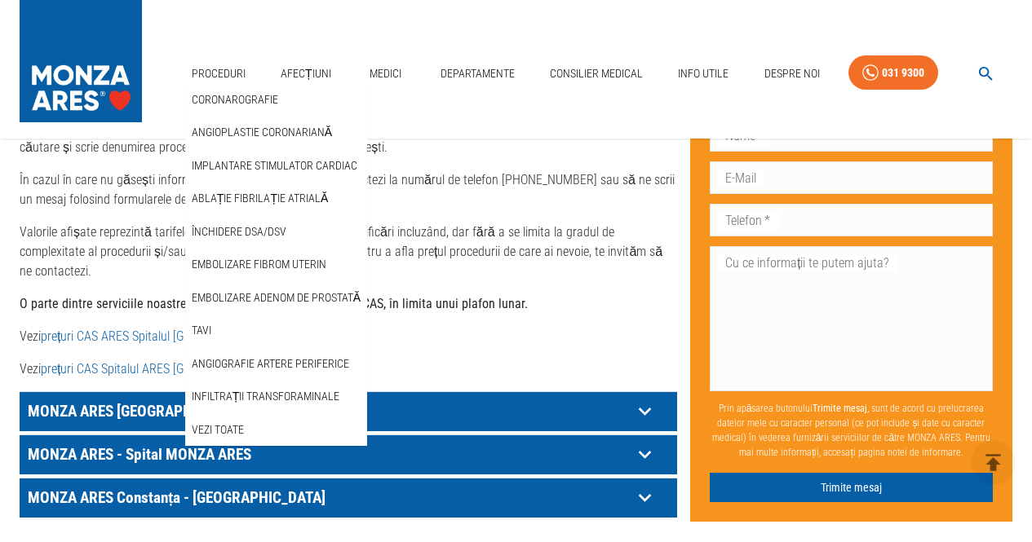
scroll to position [785, 0]
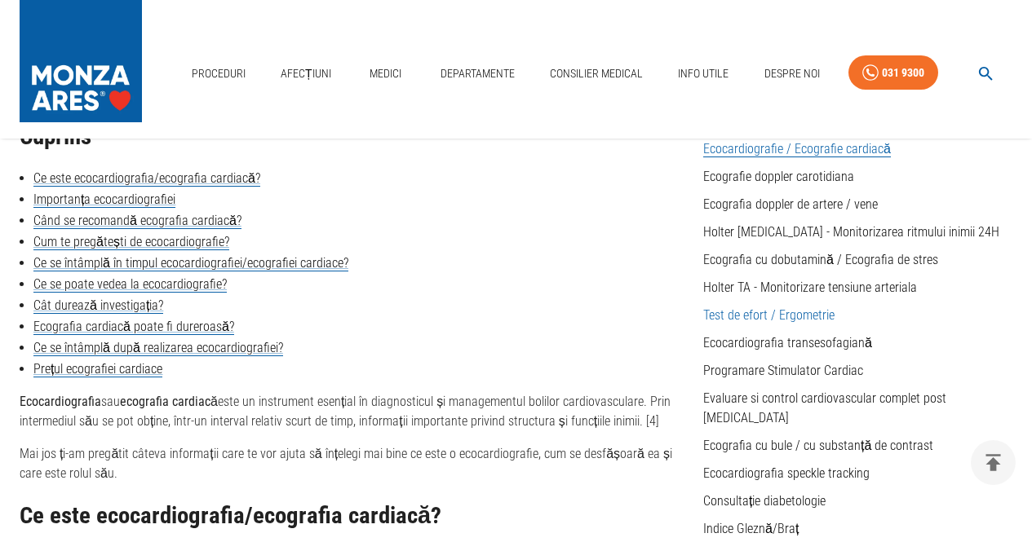
scroll to position [489, 0]
